Goal: Task Accomplishment & Management: Complete application form

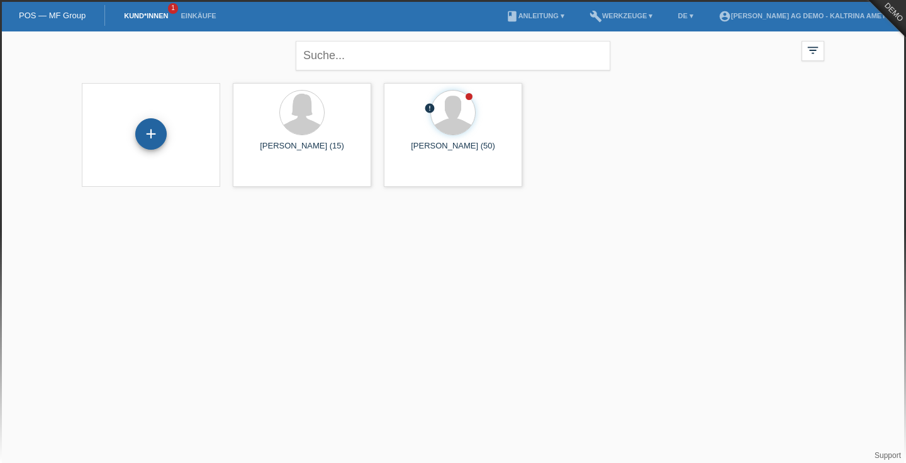
click at [154, 132] on div "+" at bounding box center [150, 133] width 31 height 31
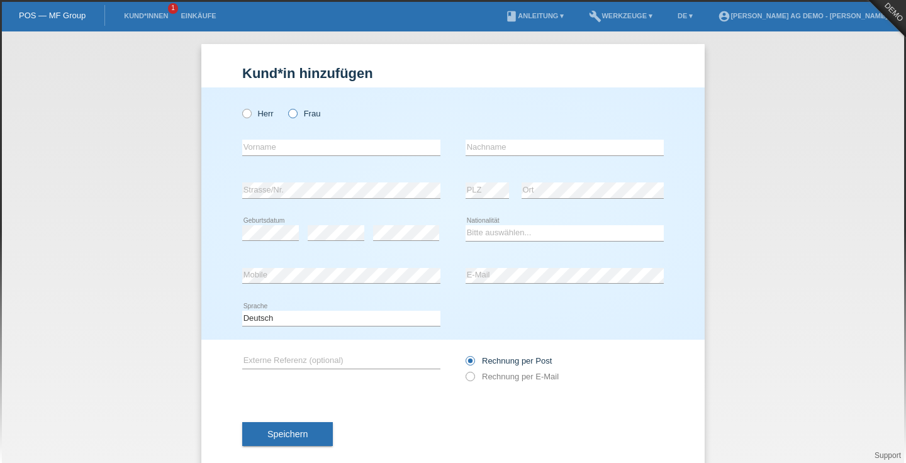
click at [286, 107] on icon at bounding box center [286, 107] width 0 height 0
click at [293, 113] on input "Frau" at bounding box center [292, 113] width 8 height 8
radio input "true"
type input "Giselita"
type input "Grelet"
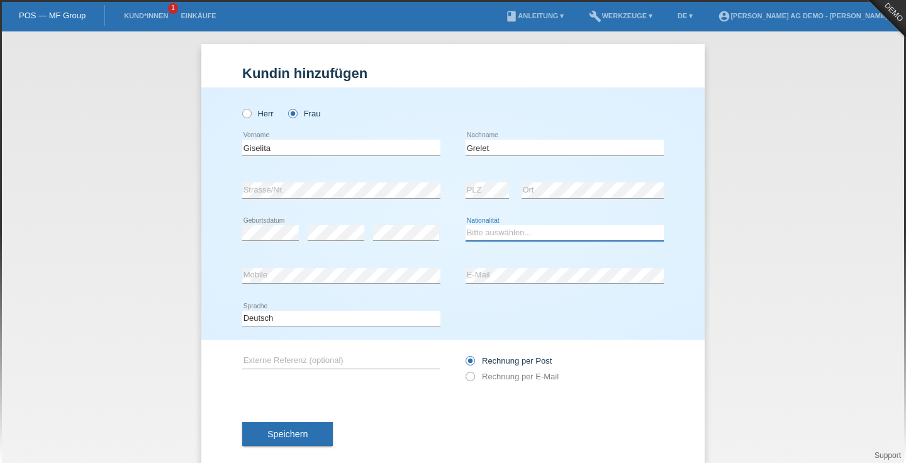
select select "AR"
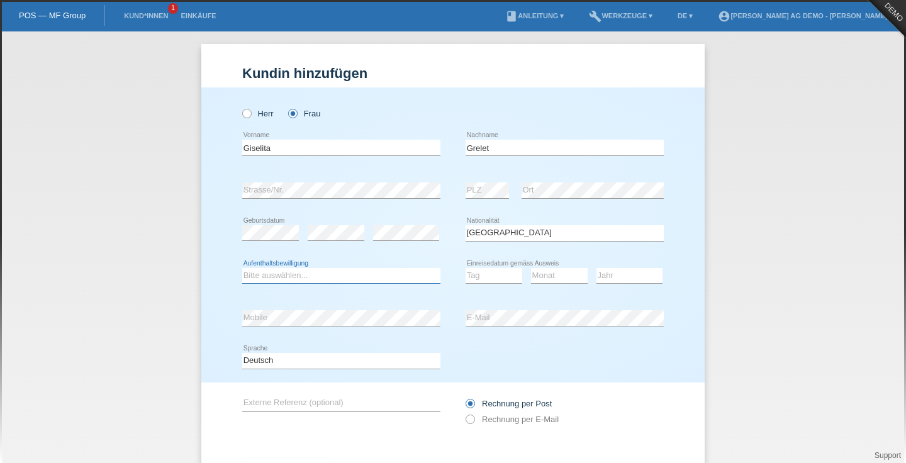
select select "B"
select select "01"
select select "02"
select select "2020"
click at [553, 332] on div "error E-Mail" at bounding box center [565, 318] width 198 height 43
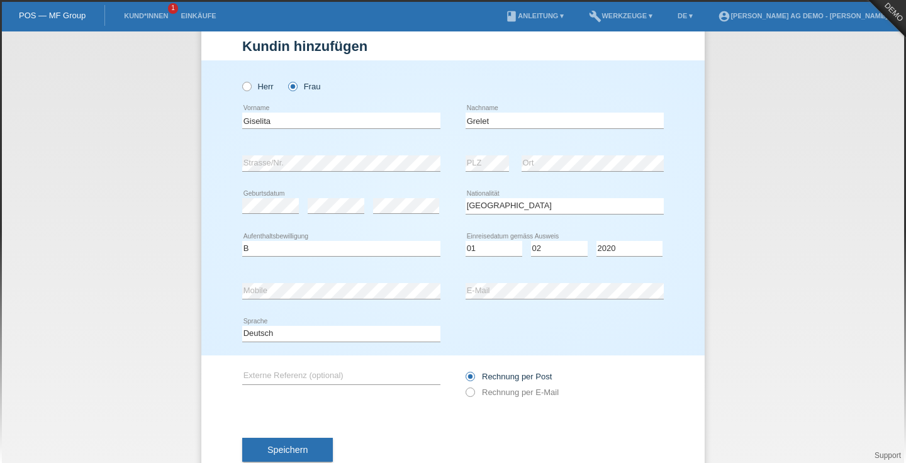
scroll to position [39, 0]
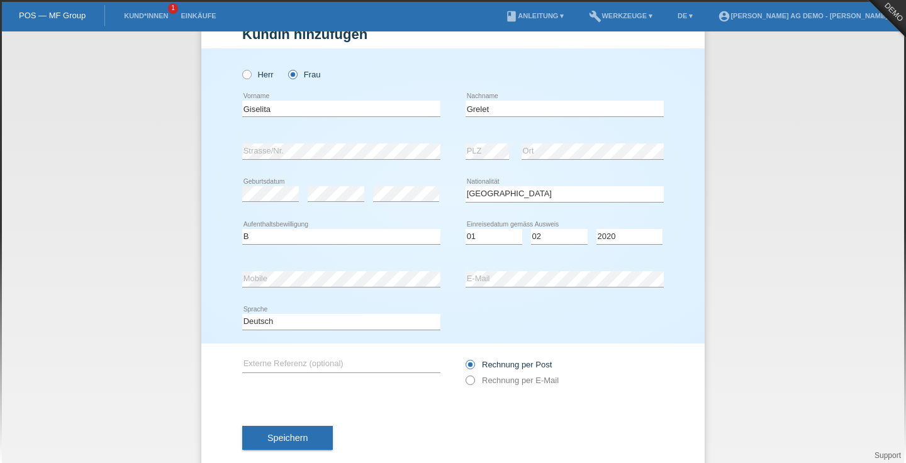
click at [464, 374] on icon at bounding box center [464, 374] width 0 height 0
click at [352, 360] on input "text" at bounding box center [341, 365] width 198 height 16
type input "[PERSON_NAME] 34567"
click at [464, 374] on icon at bounding box center [464, 374] width 0 height 0
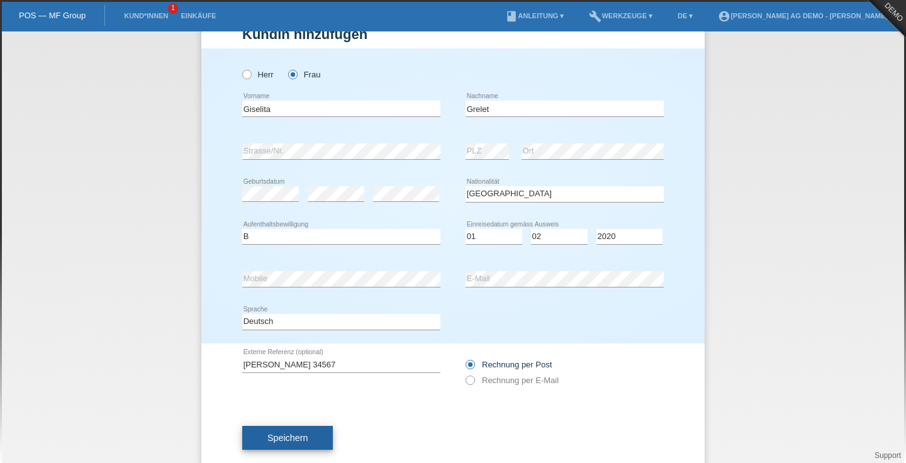
click at [300, 435] on span "Speichern" at bounding box center [287, 438] width 40 height 10
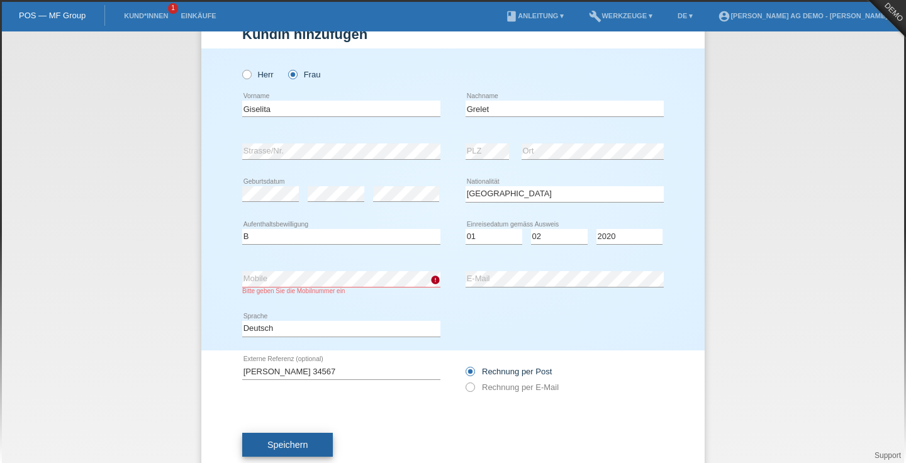
click at [293, 445] on span "Speichern" at bounding box center [287, 445] width 40 height 10
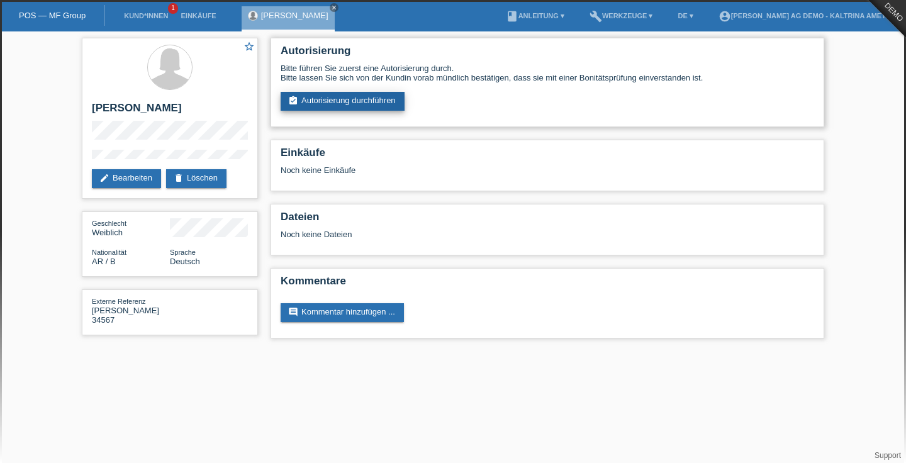
click at [334, 99] on link "assignment_turned_in Autorisierung durchführen" at bounding box center [343, 101] width 124 height 19
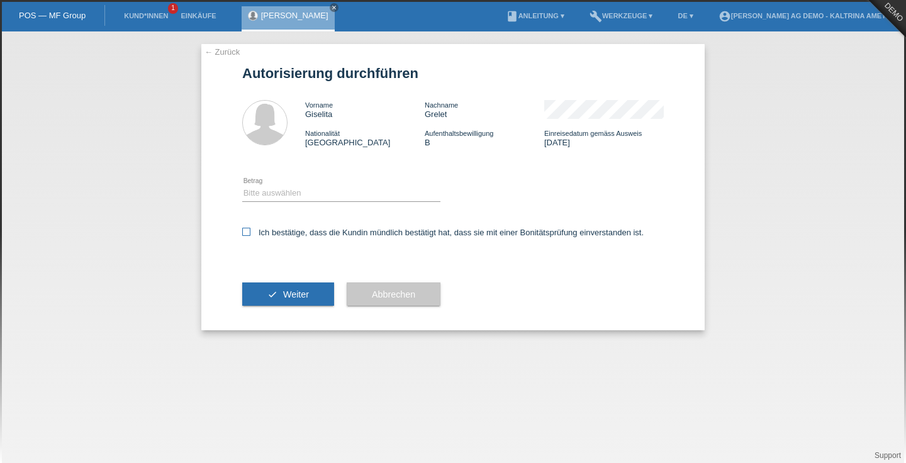
click at [245, 230] on icon at bounding box center [246, 232] width 8 height 8
click at [245, 230] on input "Ich bestätige, dass die Kundin mündlich bestätigt hat, dass sie mit einer Bonit…" at bounding box center [246, 232] width 8 height 8
checkbox input "true"
click at [305, 293] on span "Weiter" at bounding box center [296, 294] width 26 height 10
select select "2"
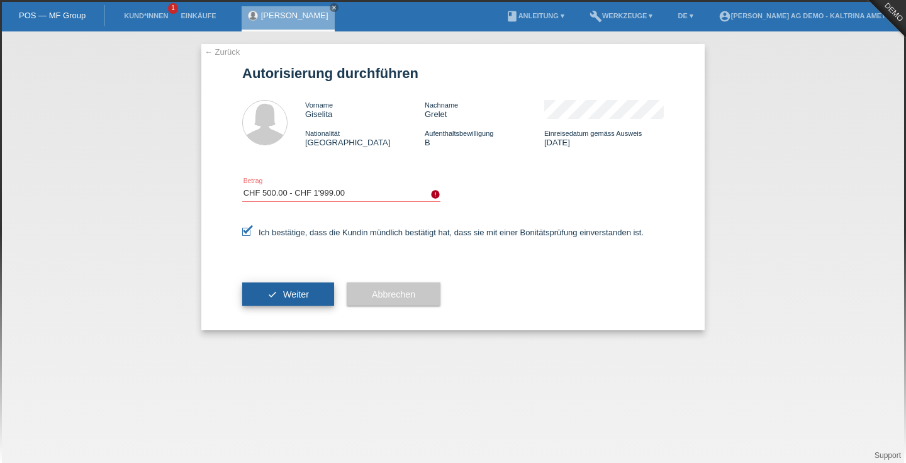
click at [285, 288] on button "check Weiter" at bounding box center [288, 295] width 92 height 24
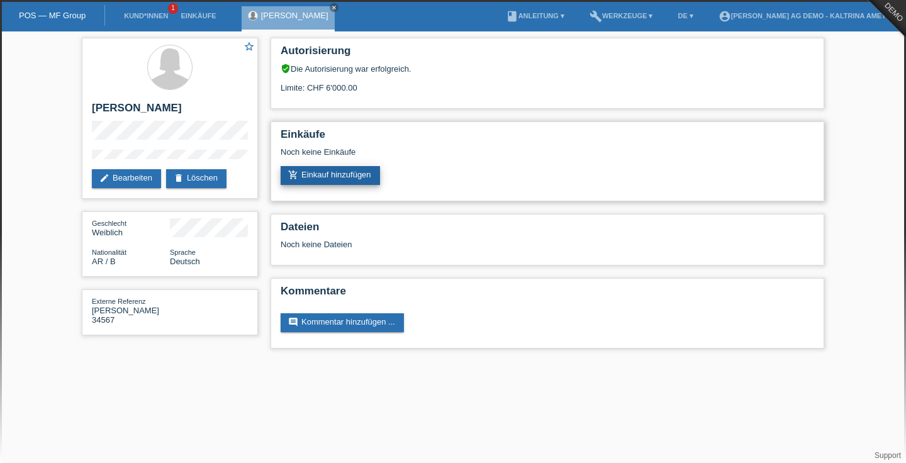
click at [359, 171] on link "add_shopping_cart Einkauf hinzufügen" at bounding box center [330, 175] width 99 height 19
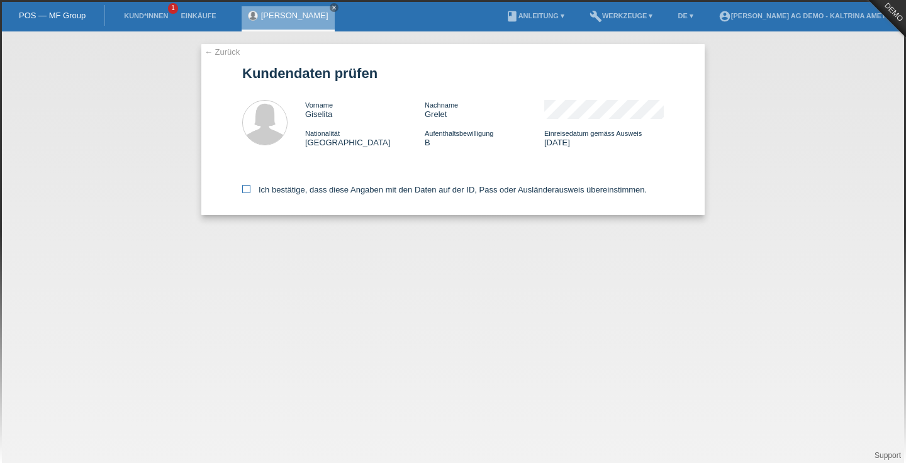
click at [247, 188] on icon at bounding box center [246, 189] width 8 height 8
click at [247, 188] on input "Ich bestätige, dass diese Angaben mit den Daten auf der ID, Pass oder Ausländer…" at bounding box center [246, 189] width 8 height 8
checkbox input "true"
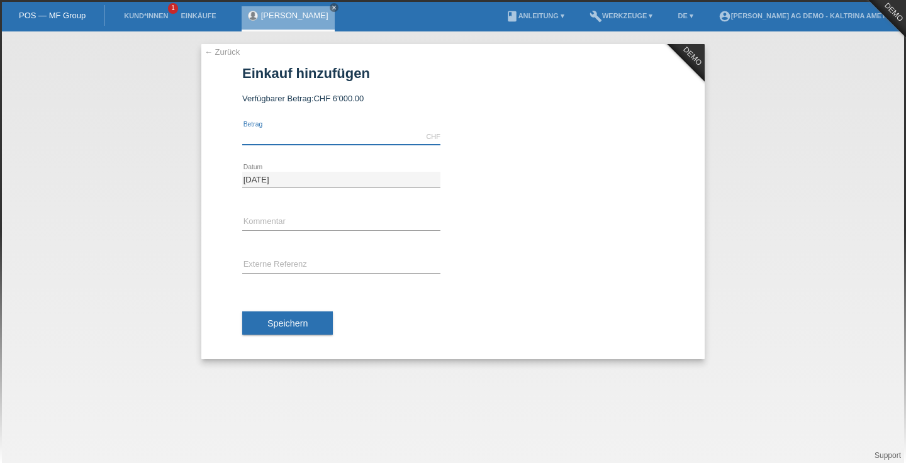
click at [342, 133] on input "text" at bounding box center [341, 137] width 198 height 16
type input "250.00"
click at [309, 217] on input "text" at bounding box center [341, 223] width 198 height 16
click at [294, 320] on span "Speichern" at bounding box center [287, 323] width 40 height 10
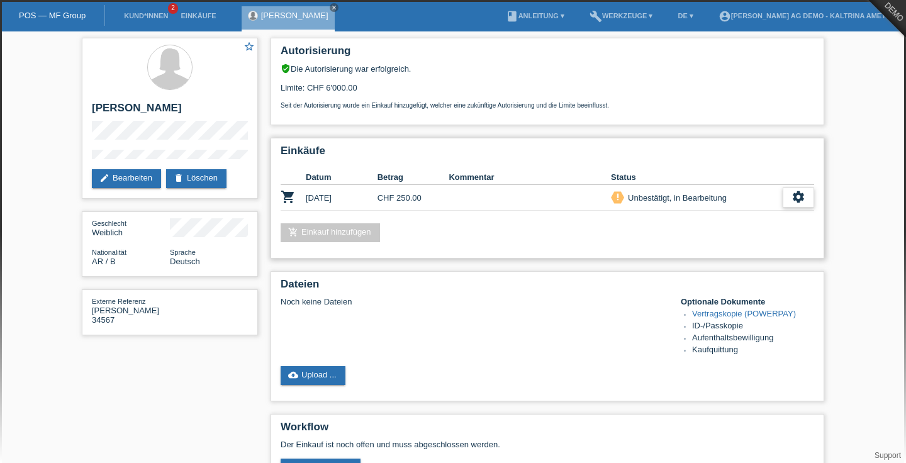
click at [797, 196] on icon "settings" at bounding box center [799, 197] width 14 height 14
click at [705, 313] on link "Vertragskopie (POWERPAY)" at bounding box center [744, 313] width 104 height 9
